Goal: Use online tool/utility: Utilize a website feature to perform a specific function

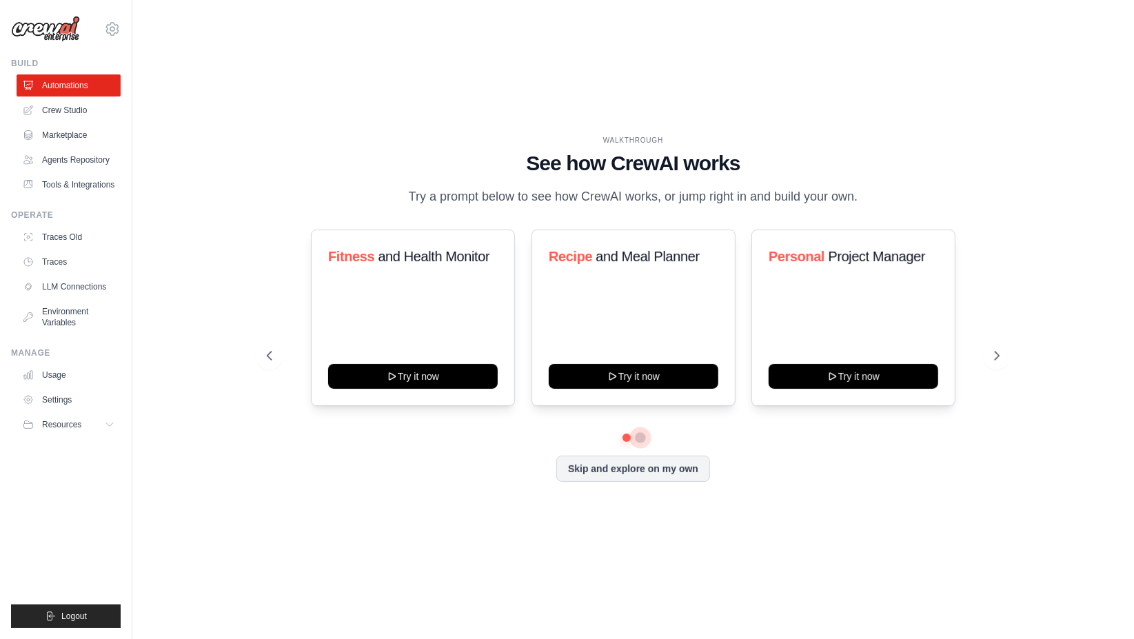
click at [641, 437] on button at bounding box center [640, 437] width 11 height 11
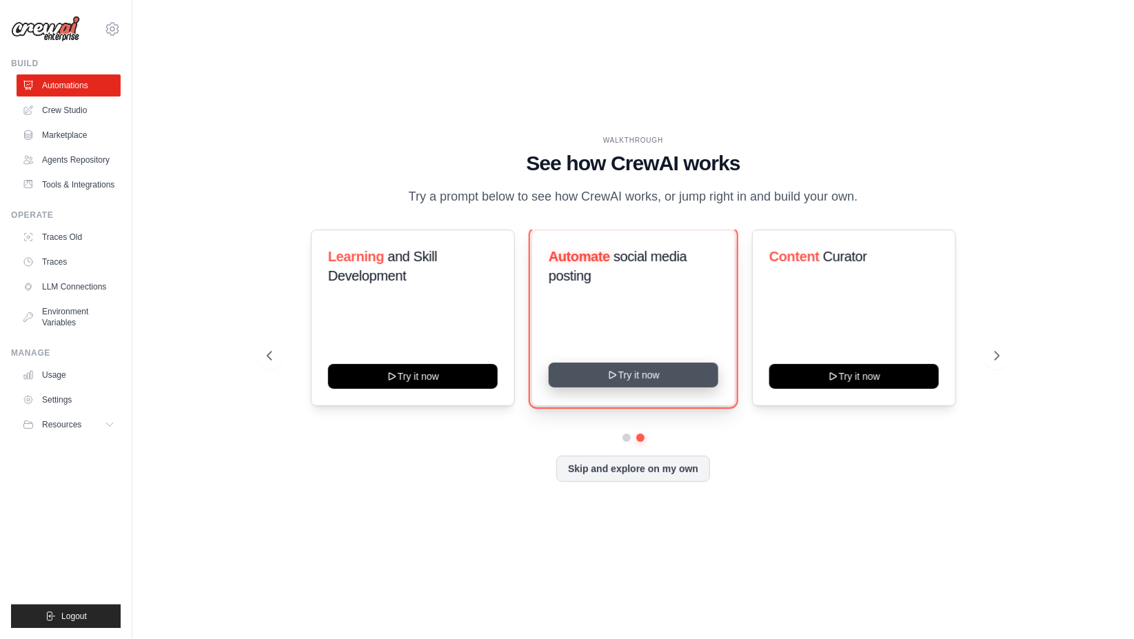
click at [616, 376] on icon at bounding box center [612, 374] width 11 height 11
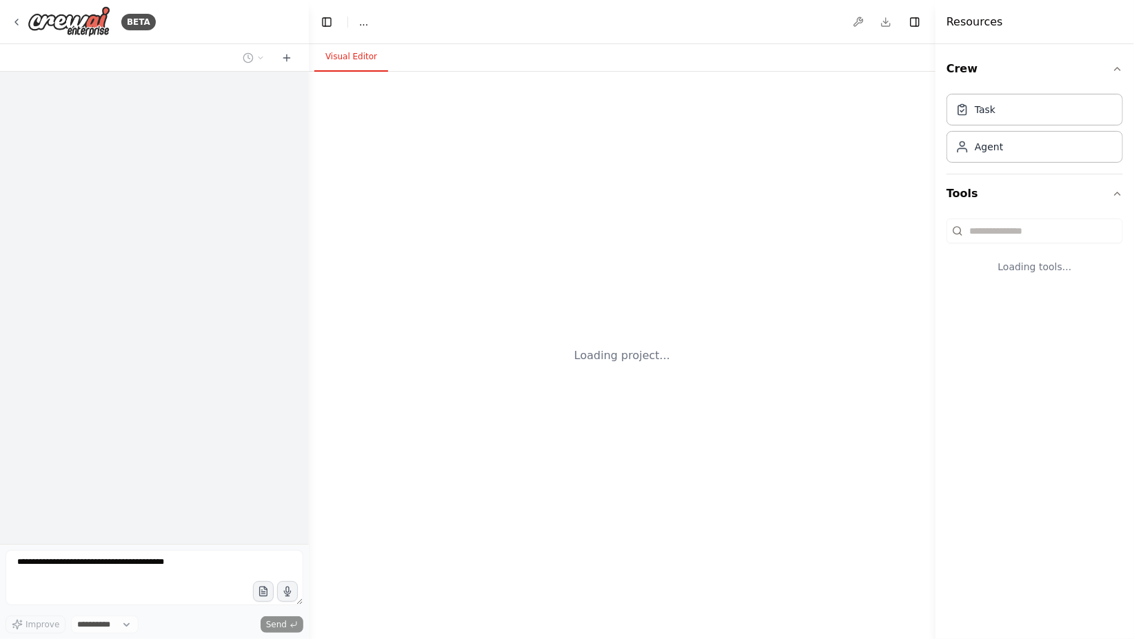
select select "****"
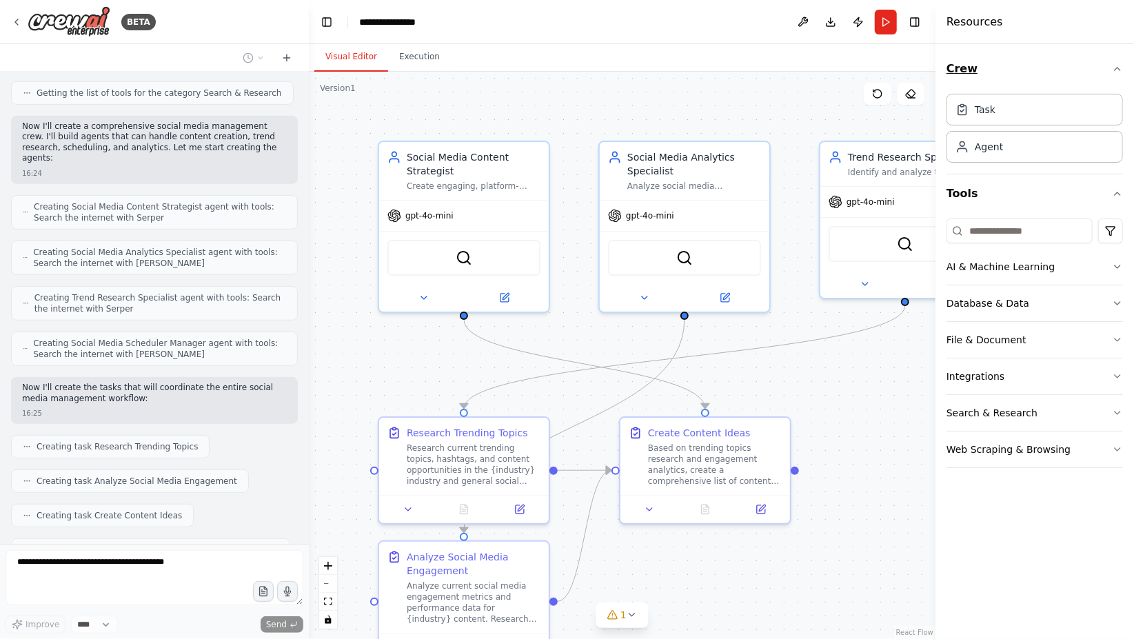
scroll to position [532, 0]
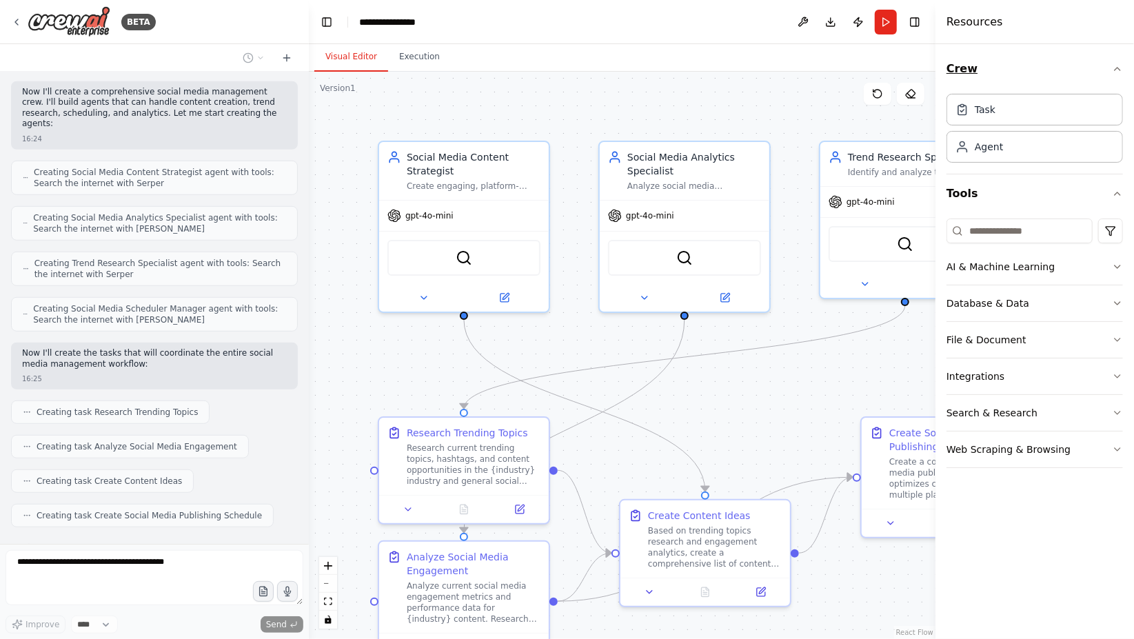
click at [1120, 70] on icon "button" at bounding box center [1117, 68] width 11 height 11
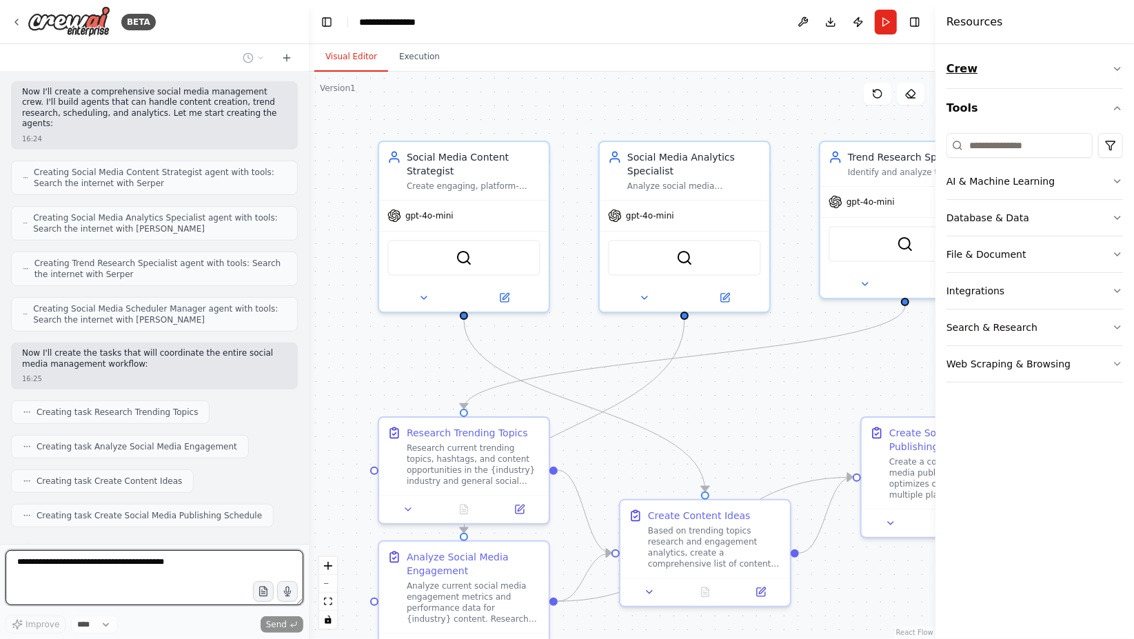
scroll to position [614, 0]
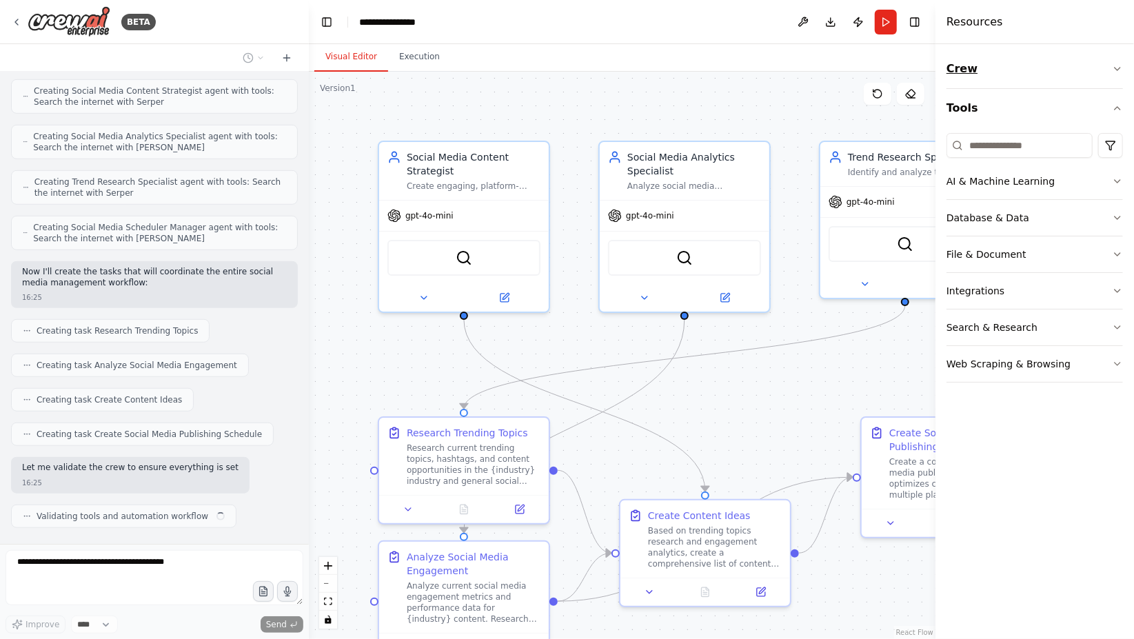
click at [1120, 70] on icon "button" at bounding box center [1117, 68] width 11 height 11
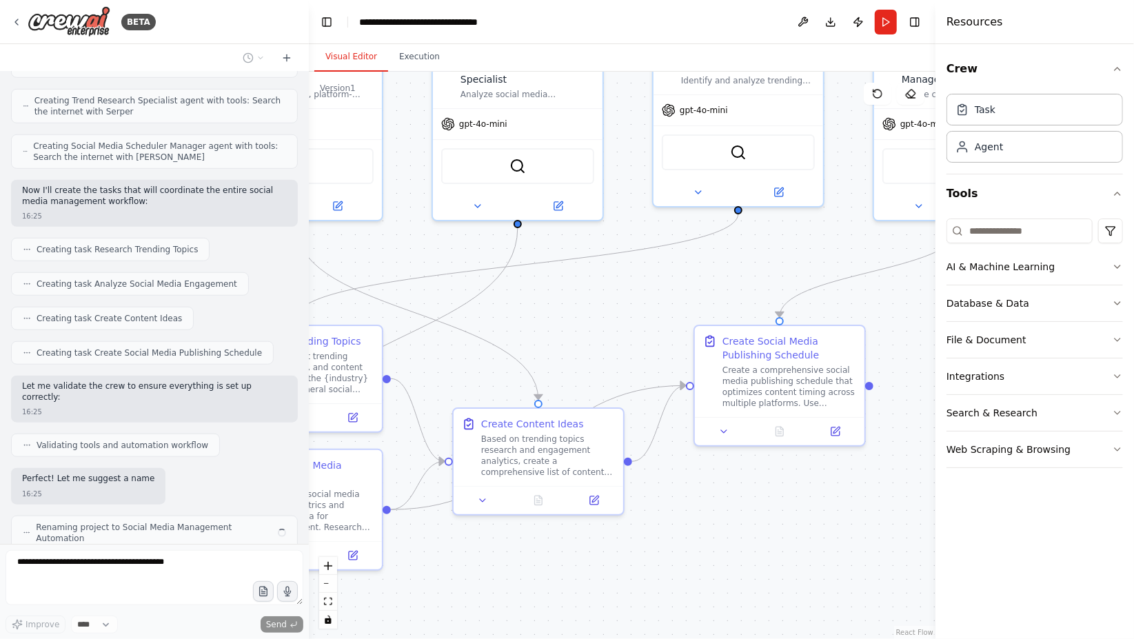
scroll to position [705, 0]
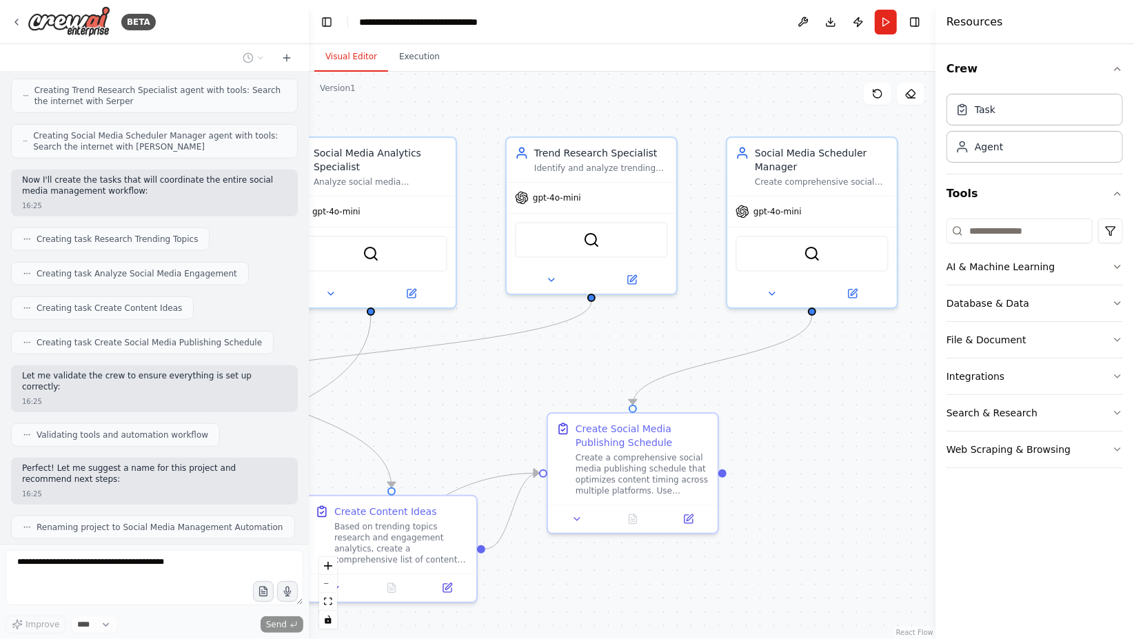
drag, startPoint x: 863, startPoint y: 591, endPoint x: 549, endPoint y: 587, distance: 313.7
click at [549, 587] on div ".deletable-edge-delete-btn { width: 20px; height: 20px; border: 0px solid #ffff…" at bounding box center [622, 355] width 627 height 567
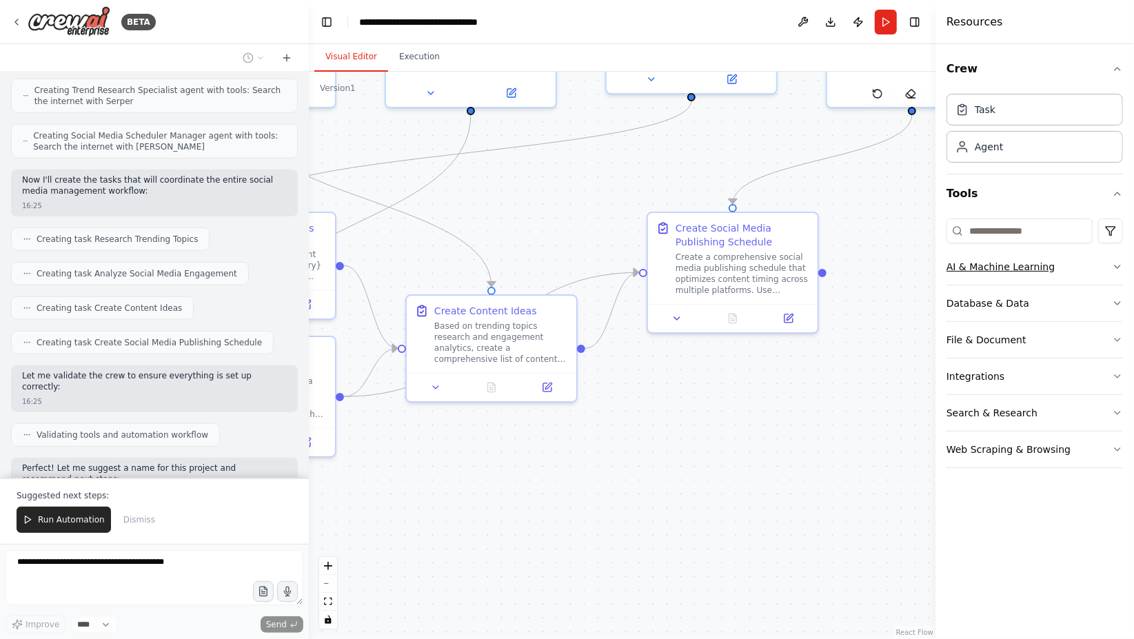
drag, startPoint x: 852, startPoint y: 455, endPoint x: 953, endPoint y: 253, distance: 225.7
click at [953, 253] on div "BETA Create a crew that schedules and publishes social media content across mul…" at bounding box center [567, 319] width 1134 height 639
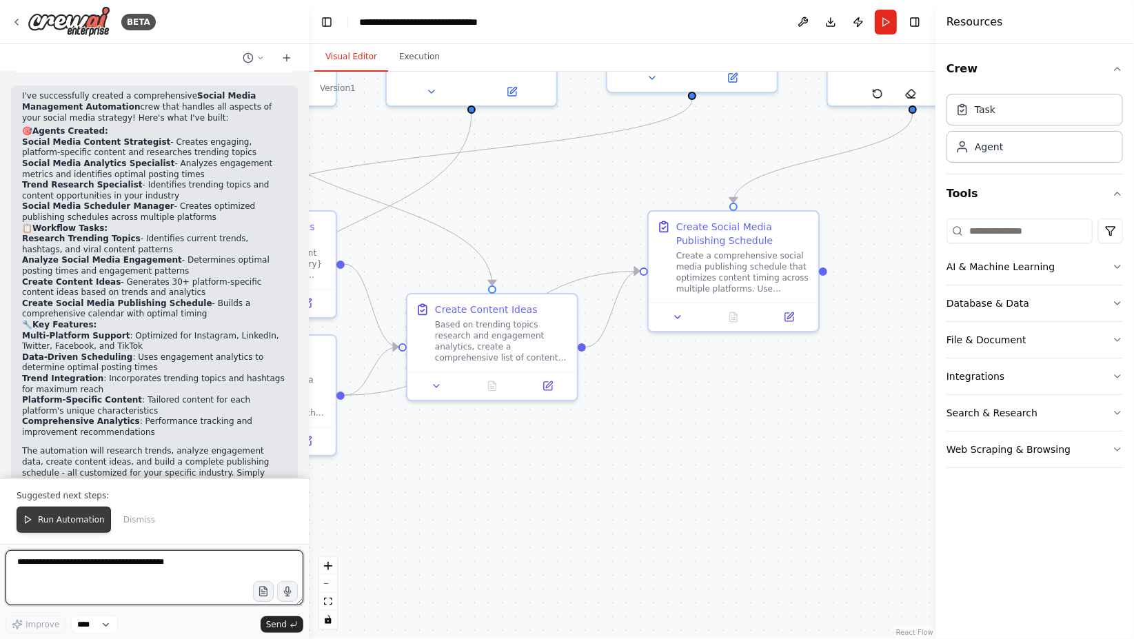
scroll to position [1184, 0]
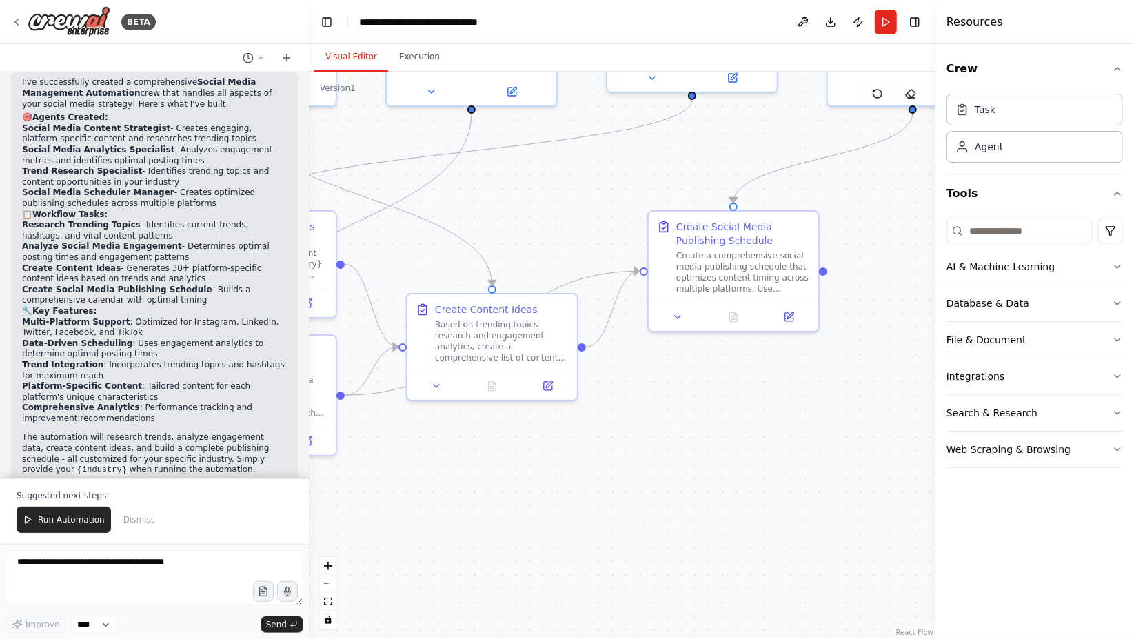
click at [986, 372] on div "Integrations" at bounding box center [975, 376] width 58 height 14
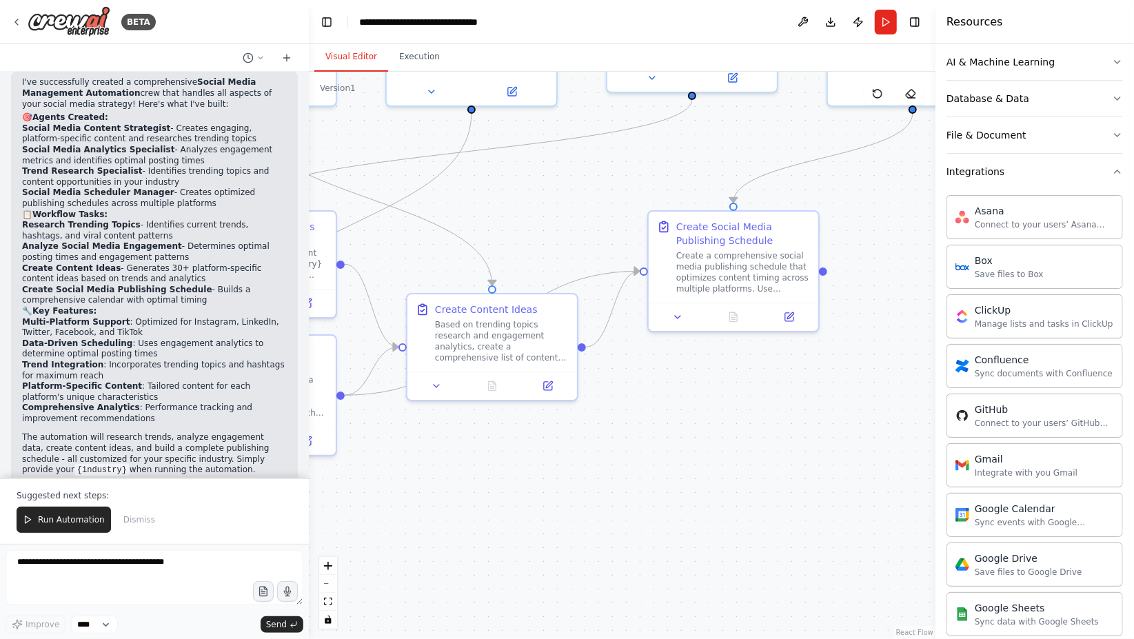
scroll to position [210, 0]
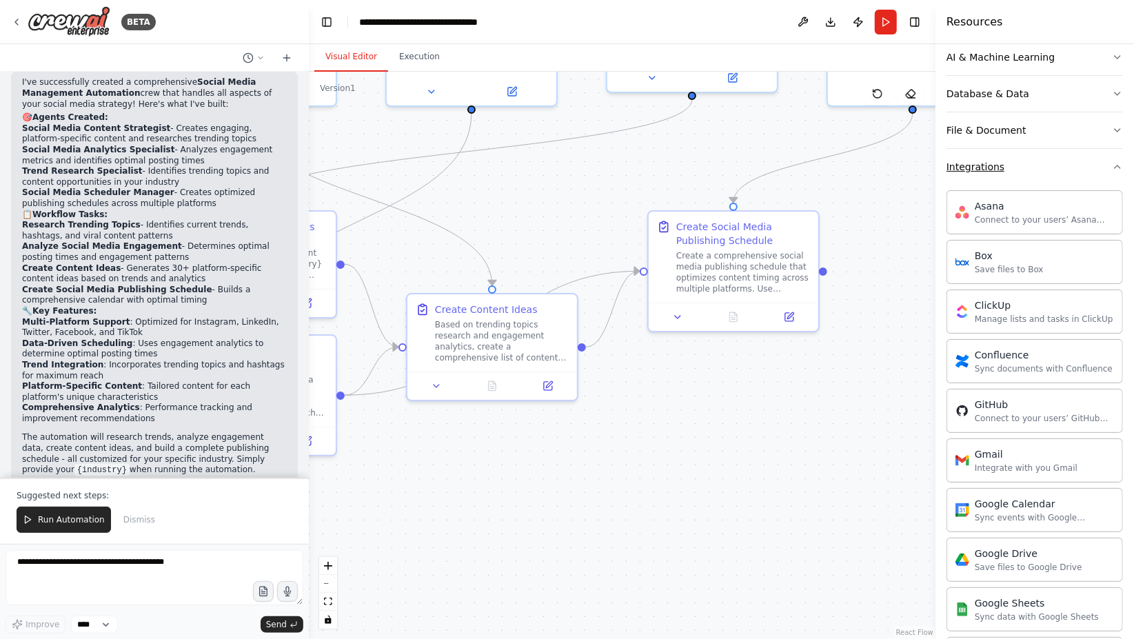
click at [1112, 161] on icon "button" at bounding box center [1117, 166] width 11 height 11
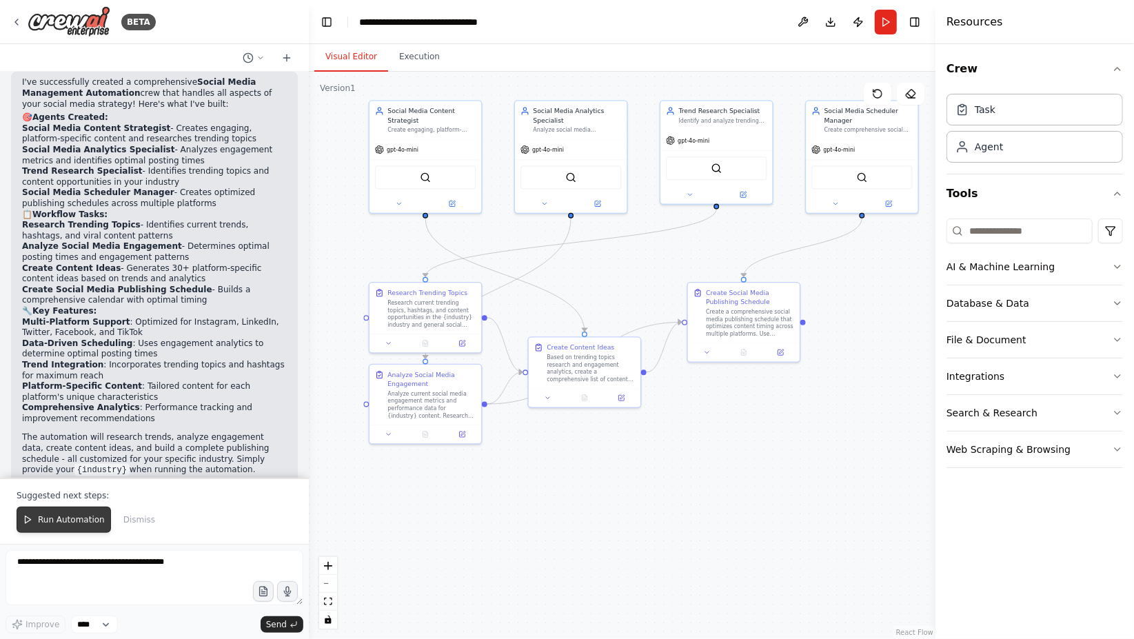
click at [76, 516] on span "Run Automation" at bounding box center [71, 519] width 67 height 11
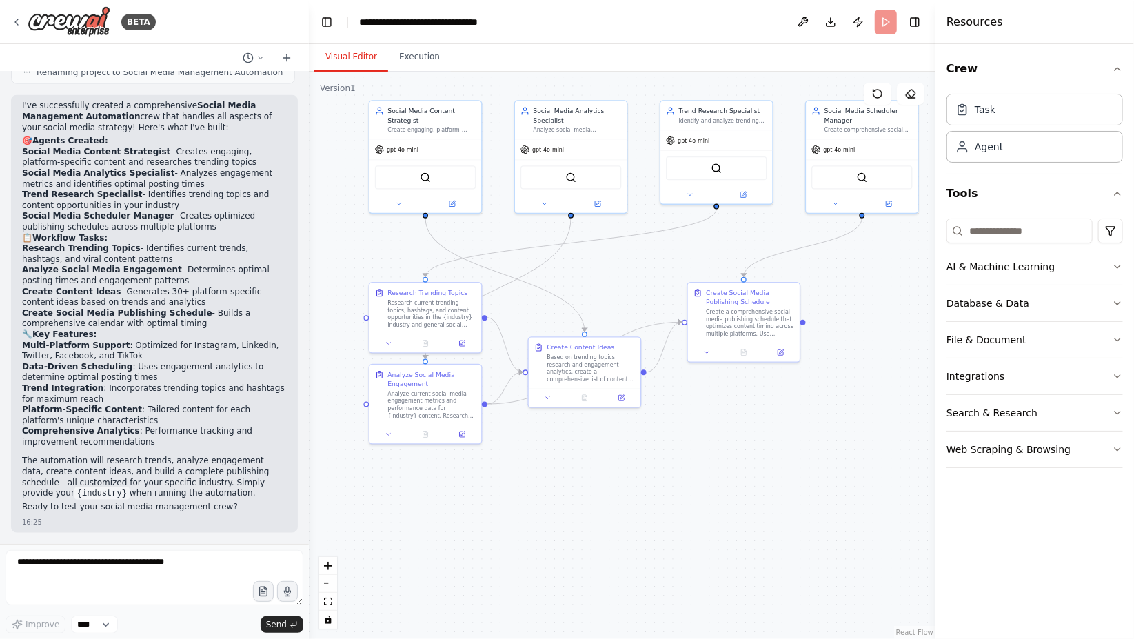
scroll to position [1118, 0]
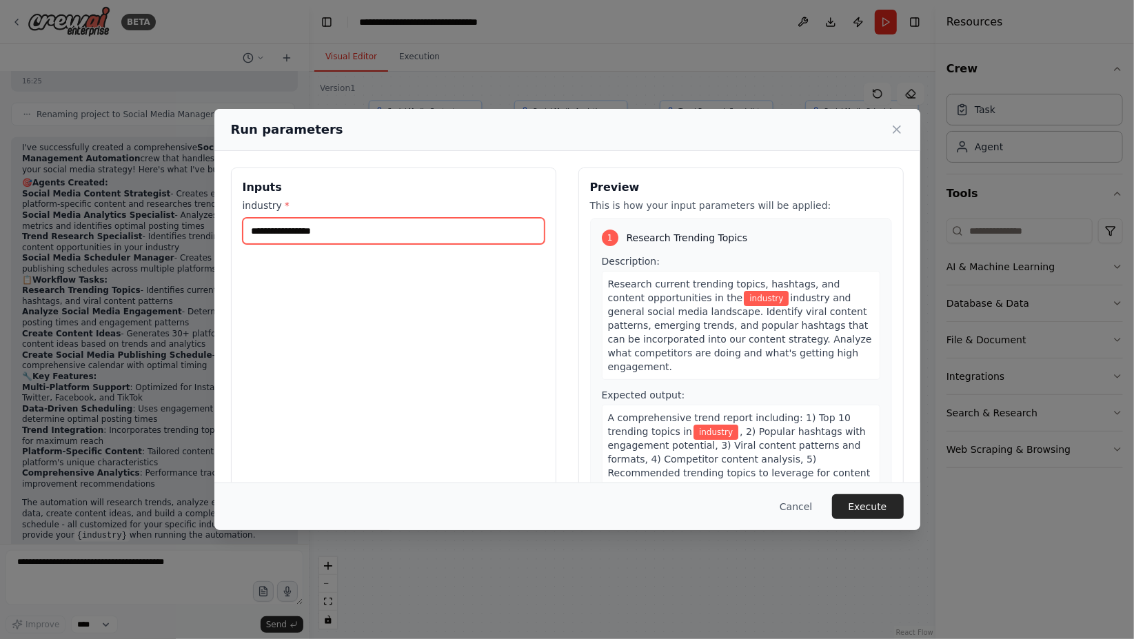
click at [263, 236] on input "industry *" at bounding box center [394, 231] width 302 height 26
click at [903, 130] on div "Run parameters" at bounding box center [567, 130] width 706 height 42
click at [899, 130] on icon at bounding box center [897, 130] width 14 height 14
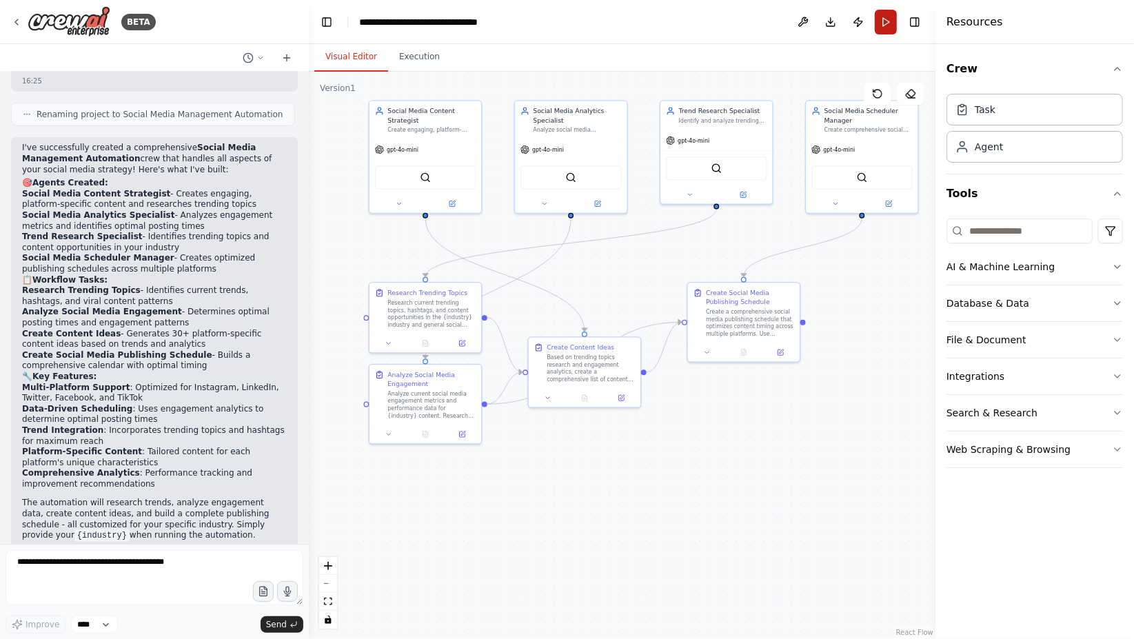
click at [884, 23] on button "Run" at bounding box center [886, 22] width 22 height 25
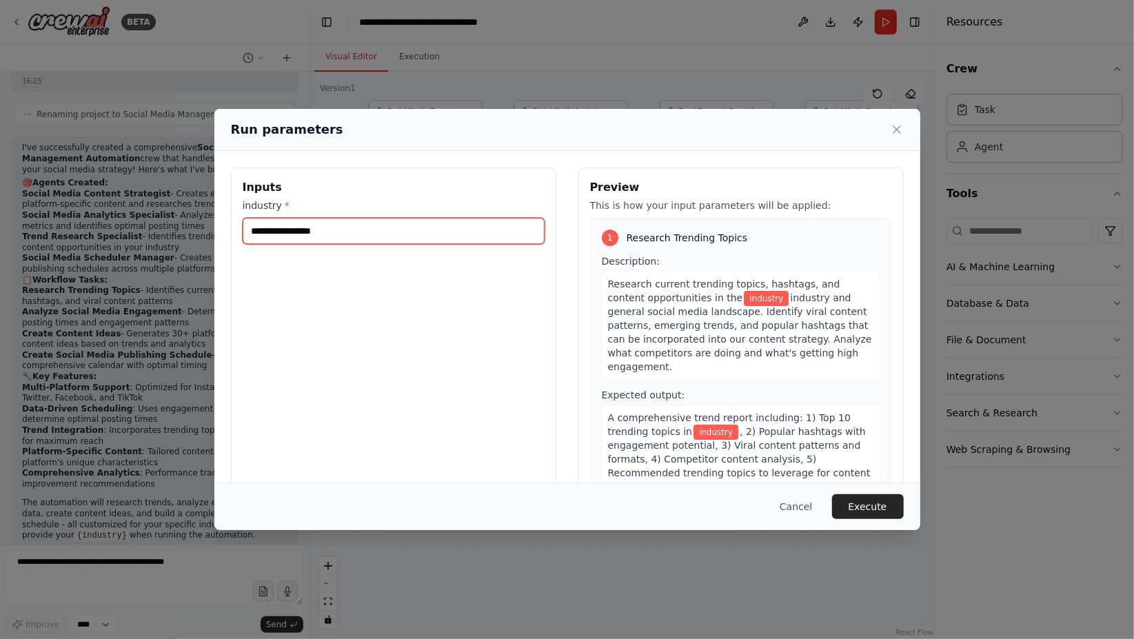
click at [405, 230] on input "industry *" at bounding box center [394, 231] width 302 height 26
click at [405, 231] on input "industry *" at bounding box center [394, 231] width 302 height 26
drag, startPoint x: 349, startPoint y: 234, endPoint x: 169, endPoint y: 211, distance: 181.3
click at [230, 232] on div "**********" at bounding box center [567, 331] width 706 height 360
type input "*******"
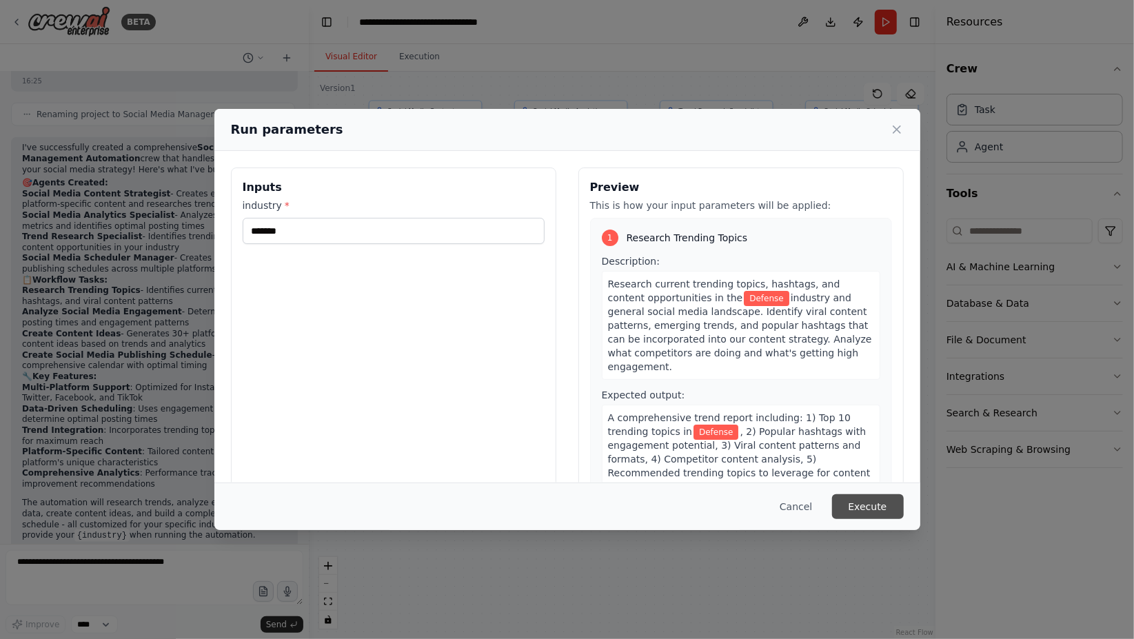
click at [853, 505] on button "Execute" at bounding box center [868, 506] width 72 height 25
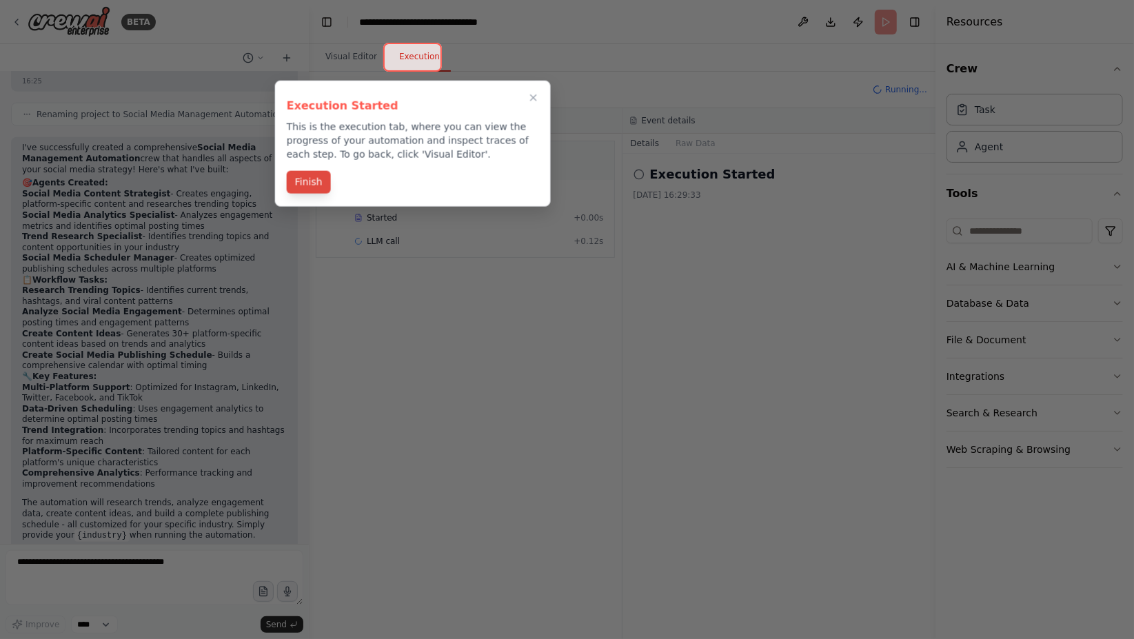
click at [314, 184] on button "Finish" at bounding box center [309, 182] width 44 height 23
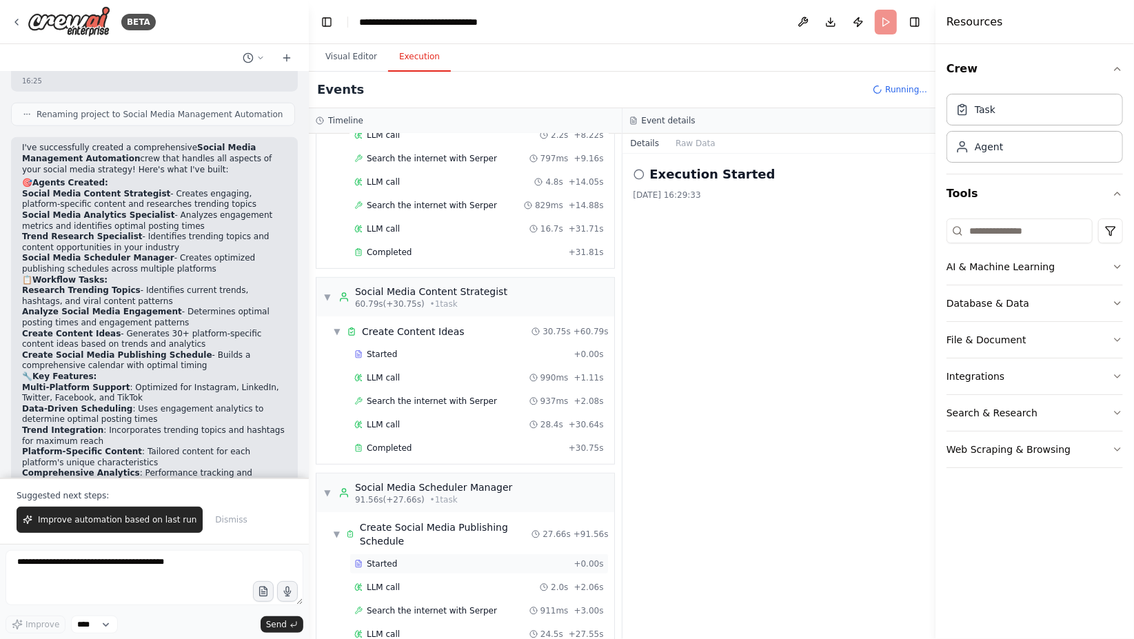
scroll to position [385, 0]
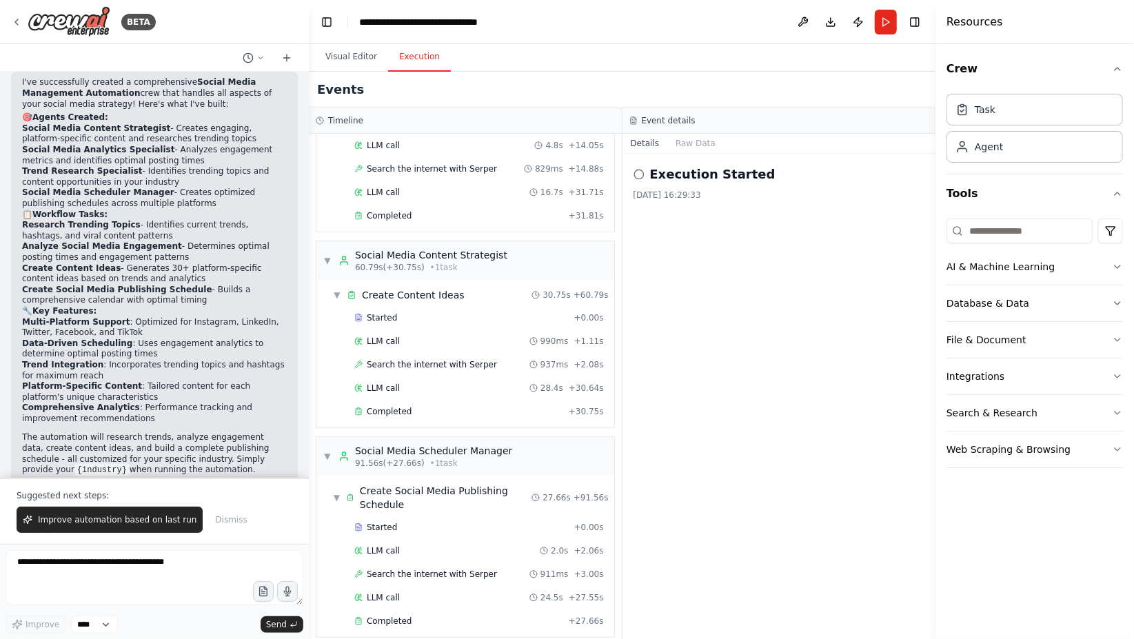
click at [722, 343] on div "Execution Started [DATE] 16:29:33" at bounding box center [779, 396] width 314 height 485
click at [412, 616] on div "Completed" at bounding box center [458, 621] width 209 height 11
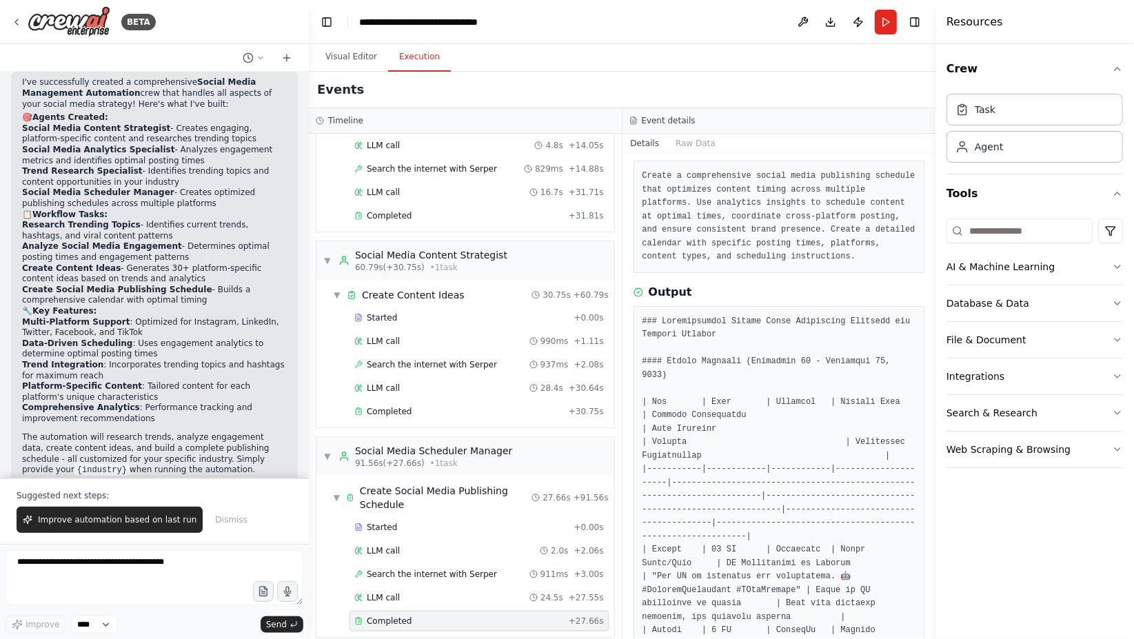
scroll to position [69, 0]
click at [388, 406] on span "Completed" at bounding box center [389, 411] width 45 height 11
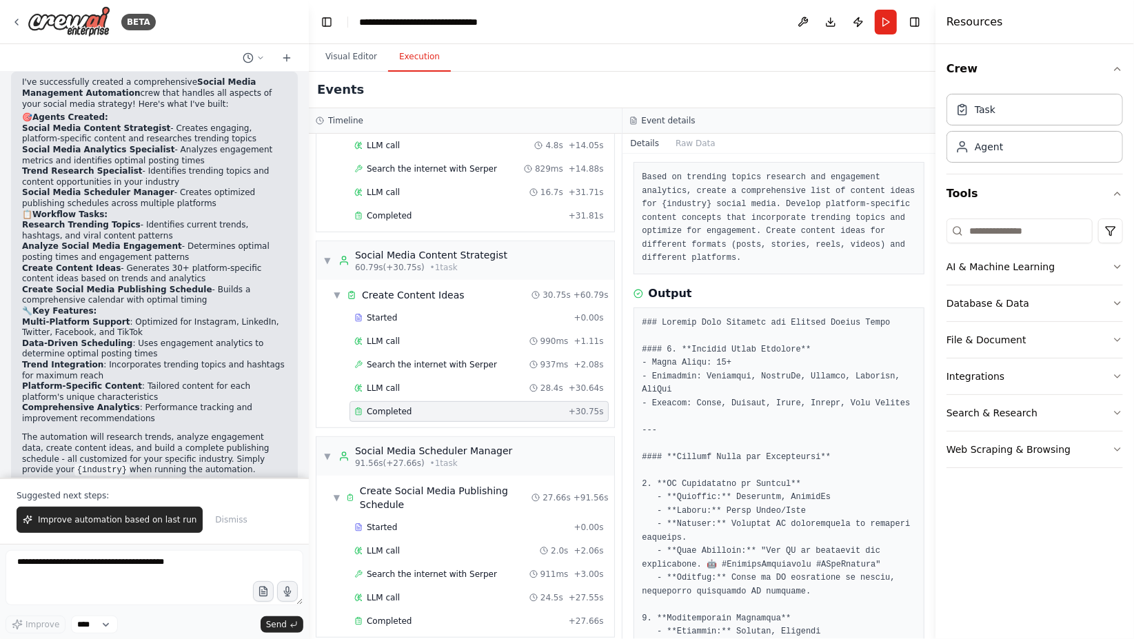
click at [396, 406] on span "Completed" at bounding box center [389, 411] width 45 height 11
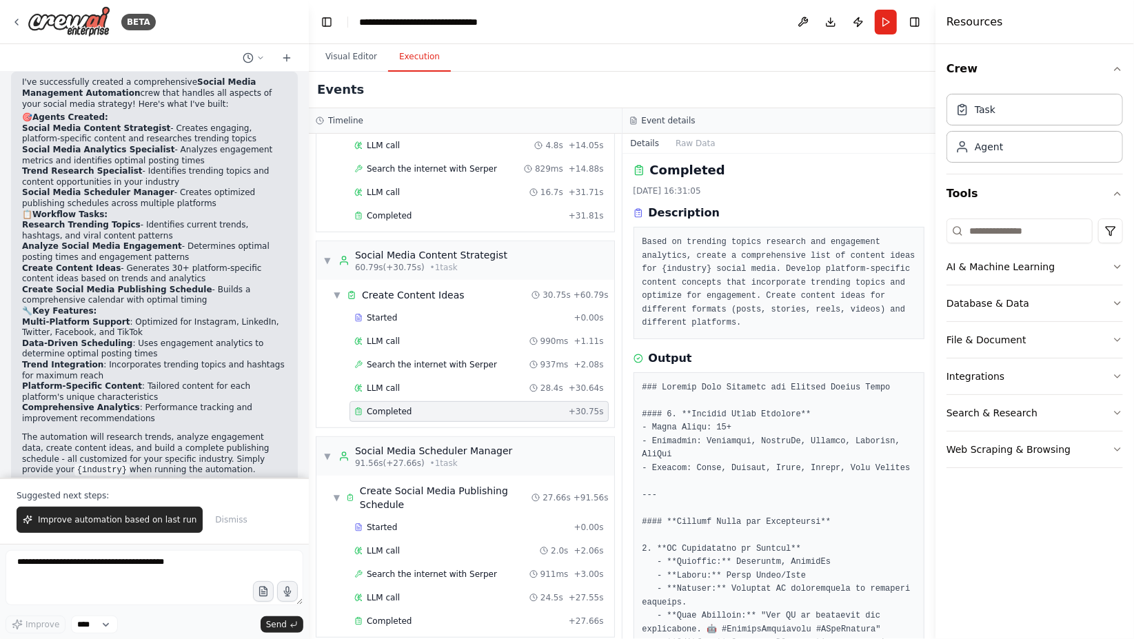
scroll to position [0, 0]
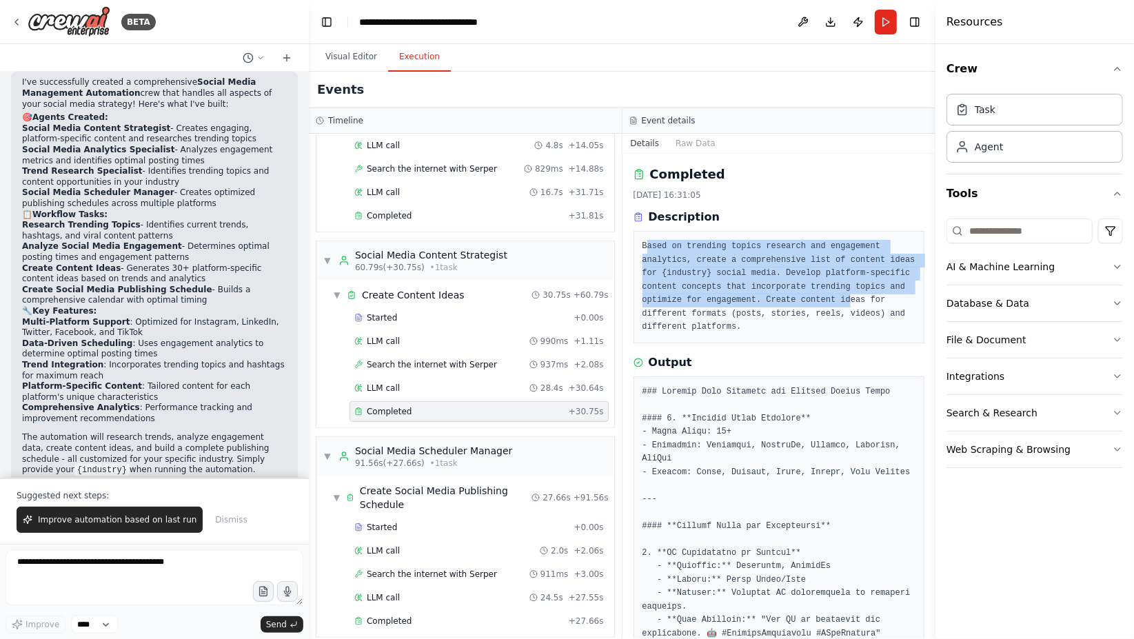
drag, startPoint x: 647, startPoint y: 243, endPoint x: 833, endPoint y: 304, distance: 195.8
click at [833, 304] on pre "Based on trending topics research and engagement analytics, create a comprehens…" at bounding box center [779, 287] width 274 height 94
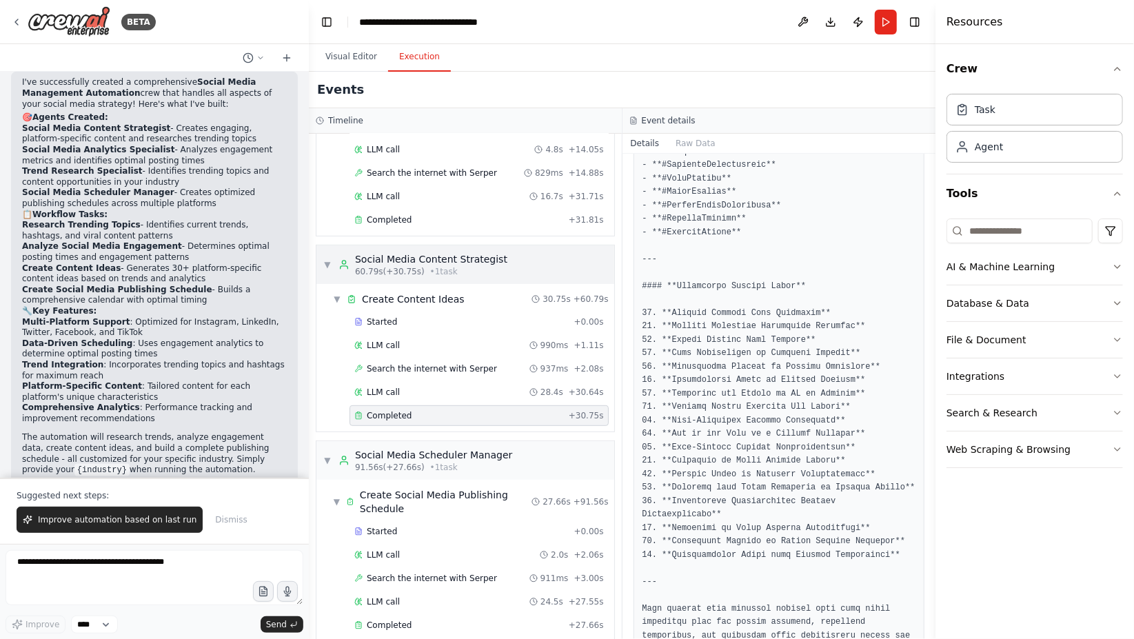
scroll to position [385, 0]
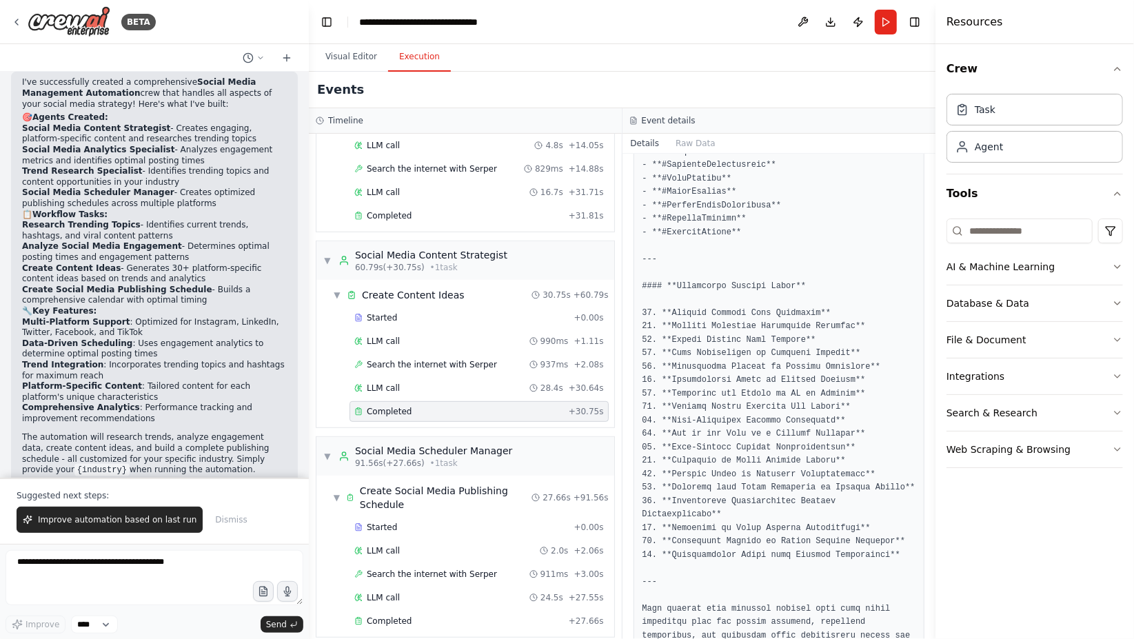
click at [408, 406] on div "Completed" at bounding box center [458, 411] width 209 height 11
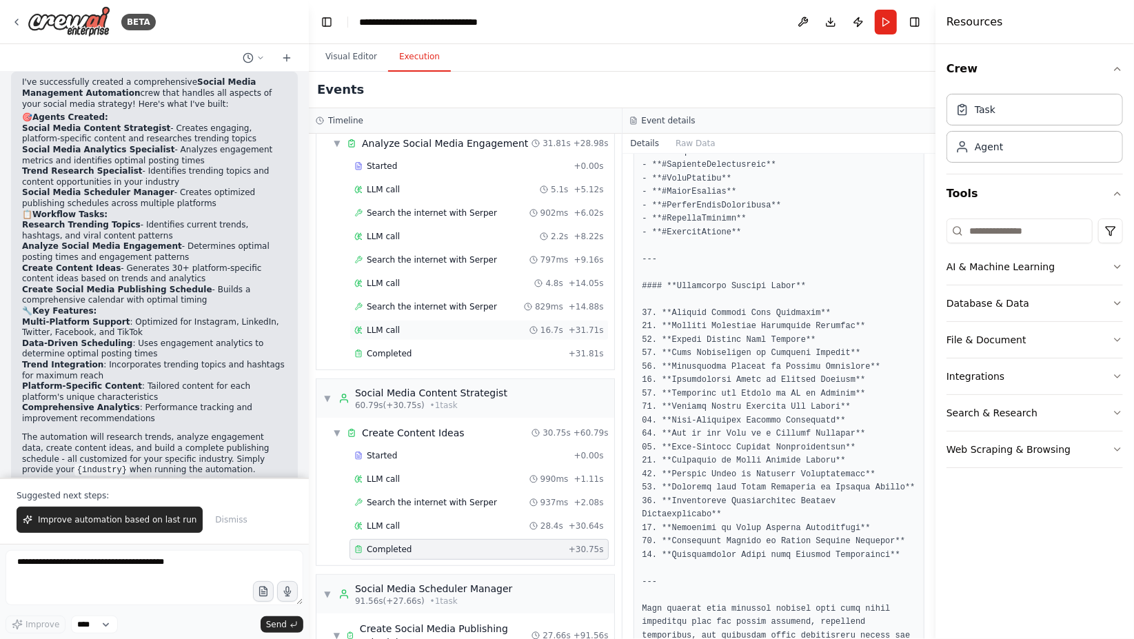
scroll to position [0, 0]
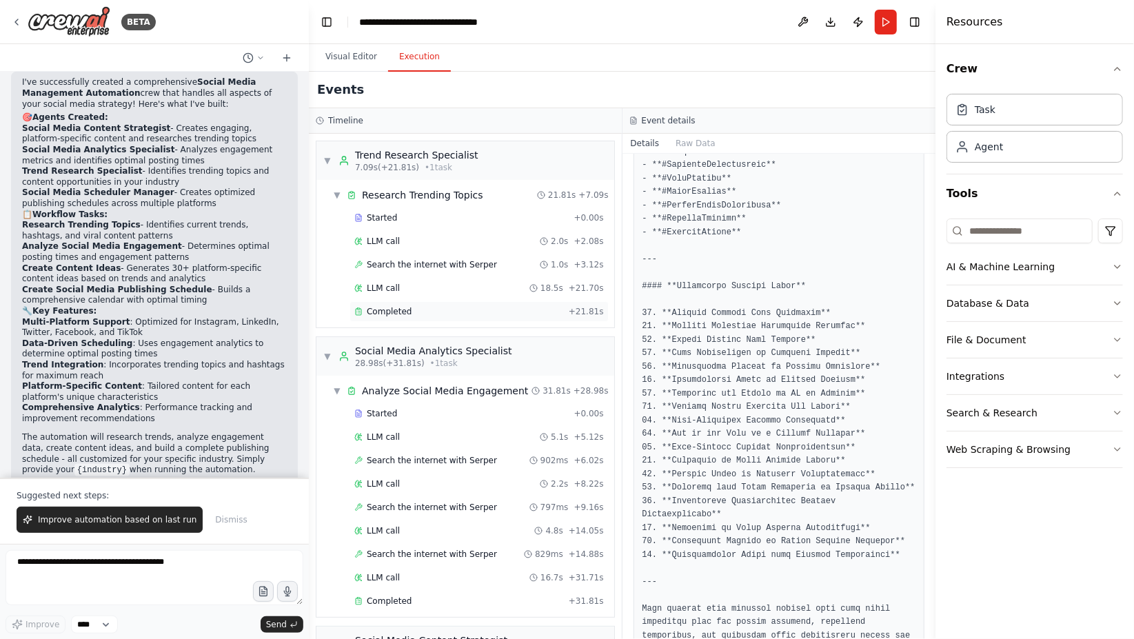
click at [412, 314] on div "Completed + 21.81s" at bounding box center [478, 311] width 259 height 21
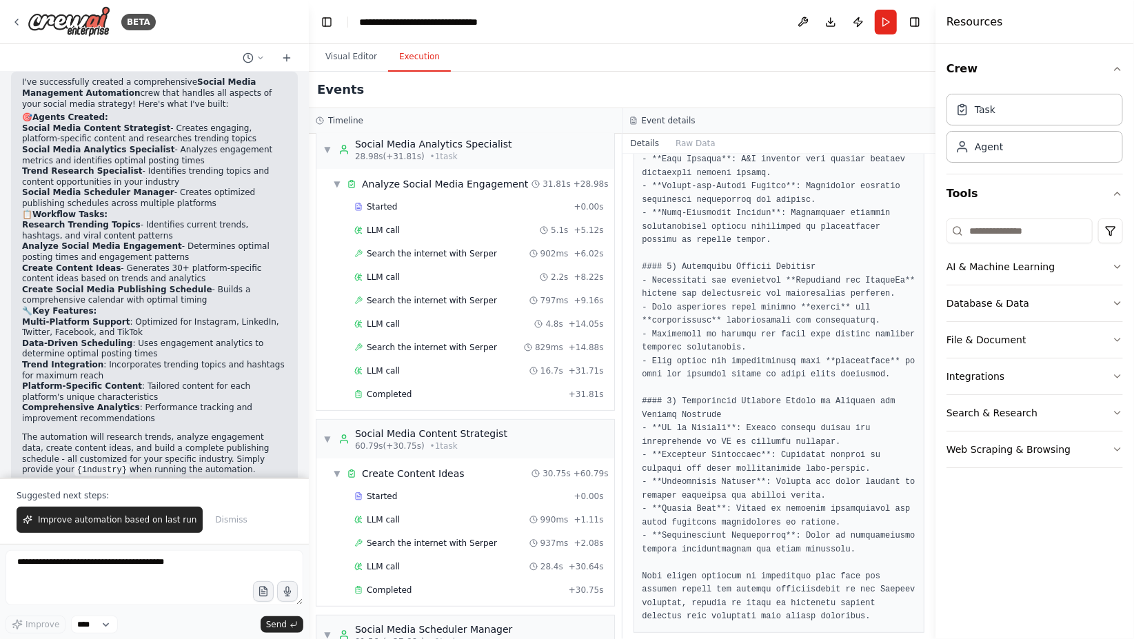
scroll to position [385, 0]
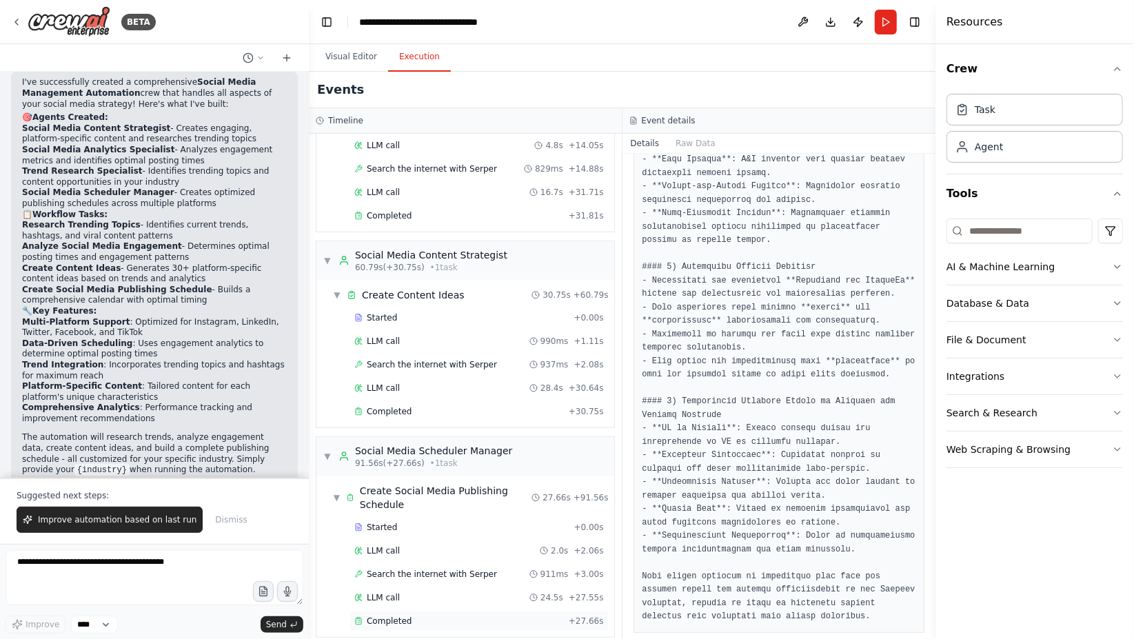
click at [423, 616] on div "Completed" at bounding box center [458, 621] width 209 height 11
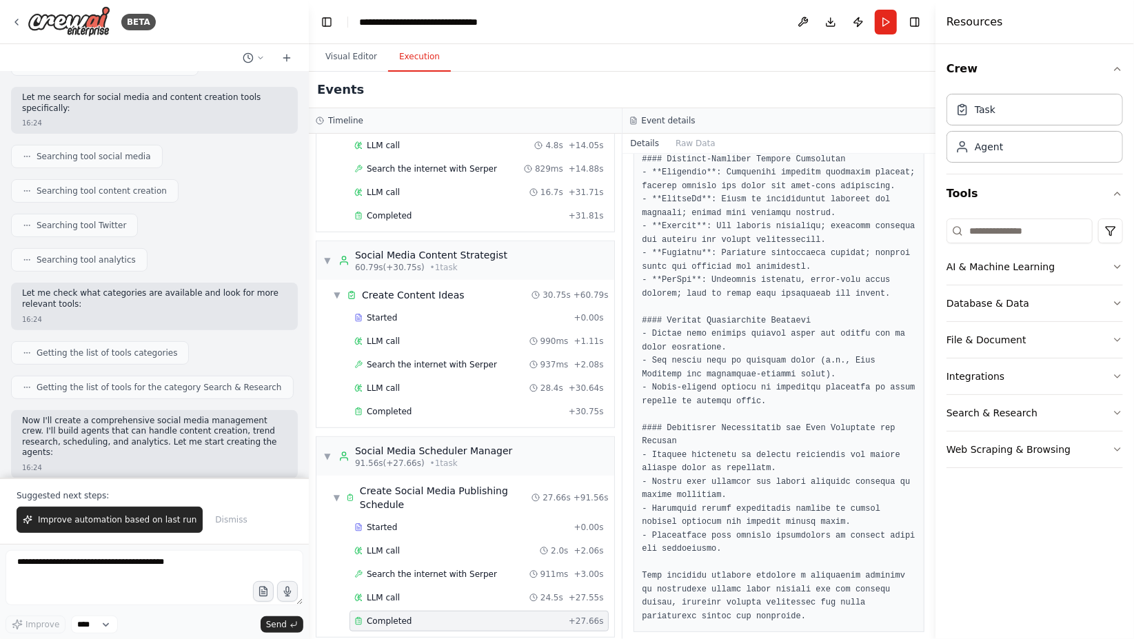
scroll to position [0, 0]
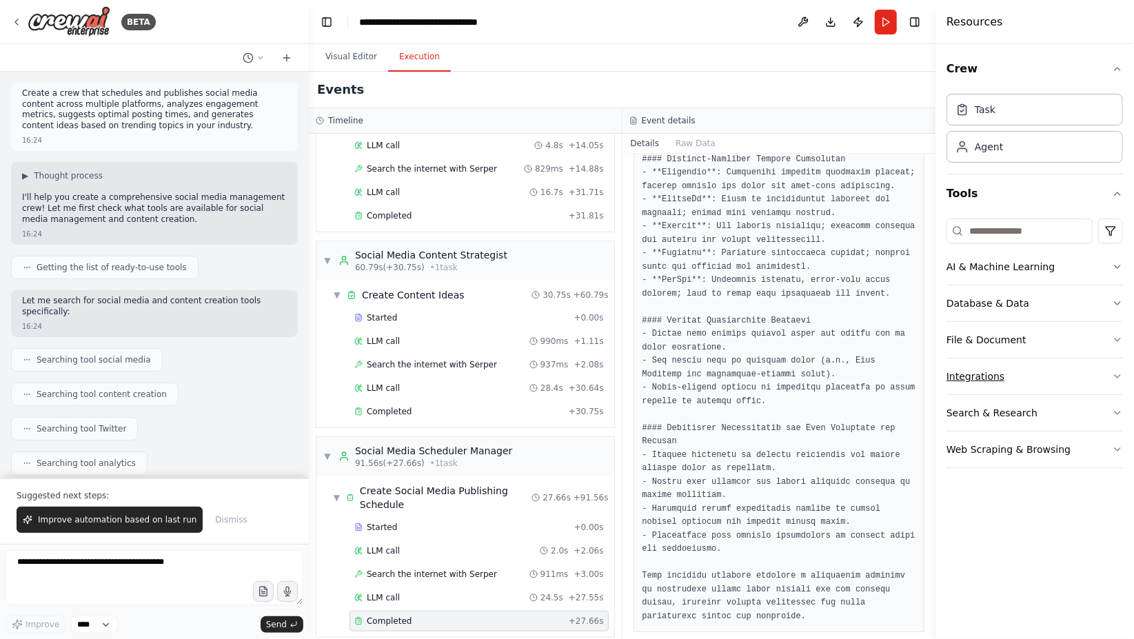
click at [1061, 381] on button "Integrations" at bounding box center [1034, 376] width 176 height 36
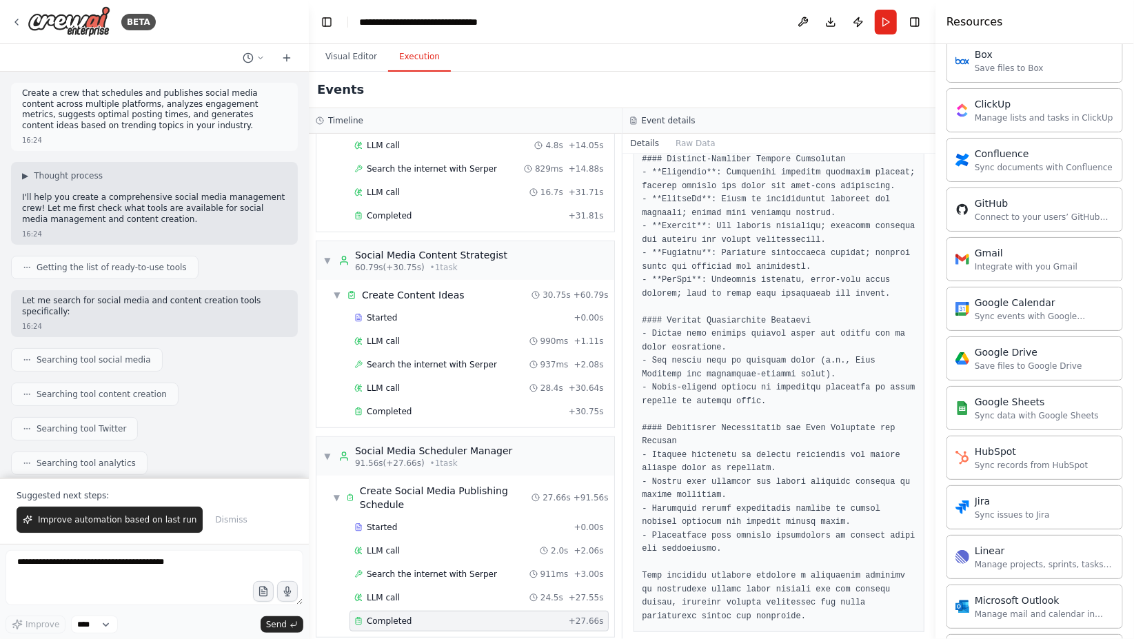
scroll to position [414, 0]
